Goal: Unclear: Browse casually

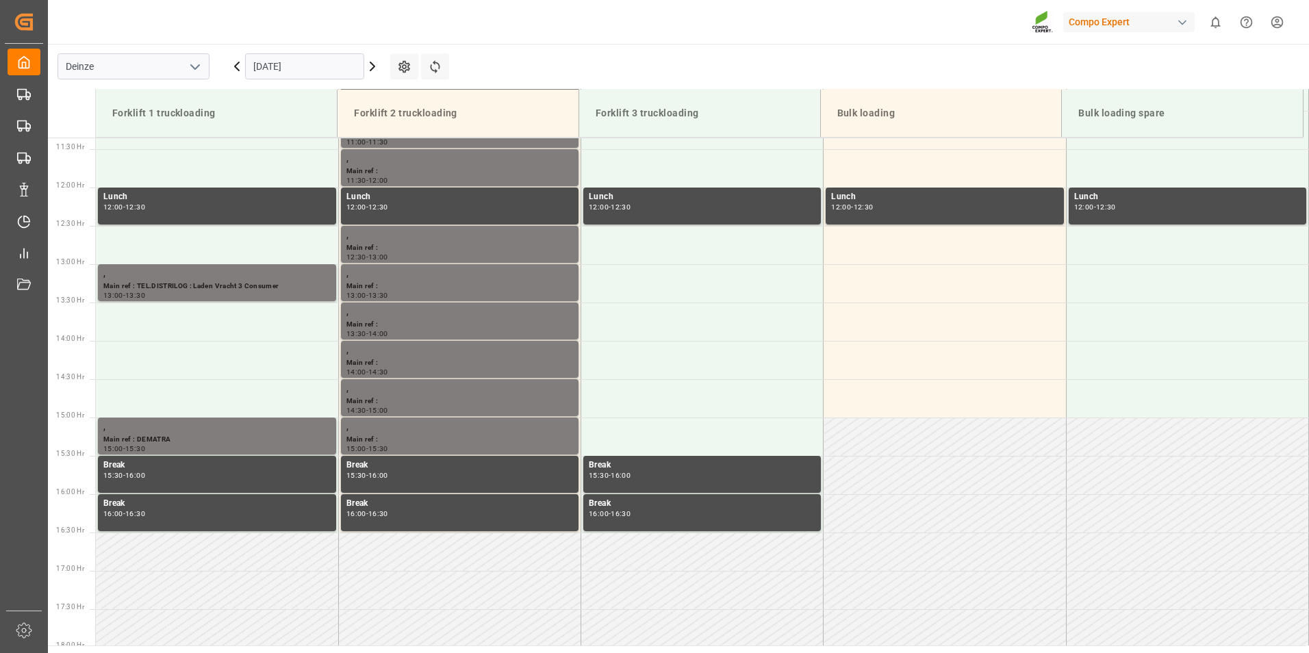
scroll to position [596, 0]
